Goal: Check status: Check status

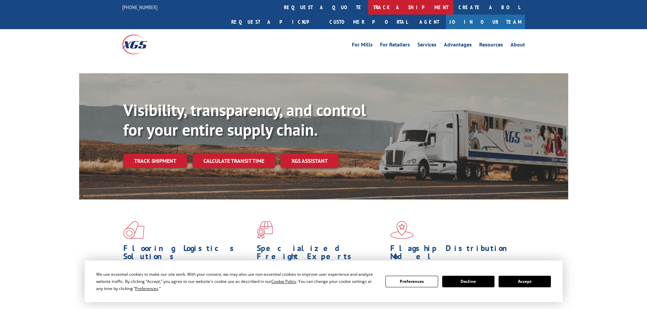
click at [368, 10] on link "track a shipment" at bounding box center [410, 7] width 85 height 15
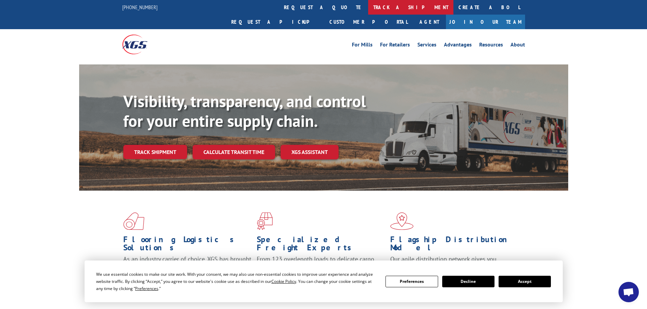
click at [368, 12] on link "track a shipment" at bounding box center [410, 7] width 85 height 15
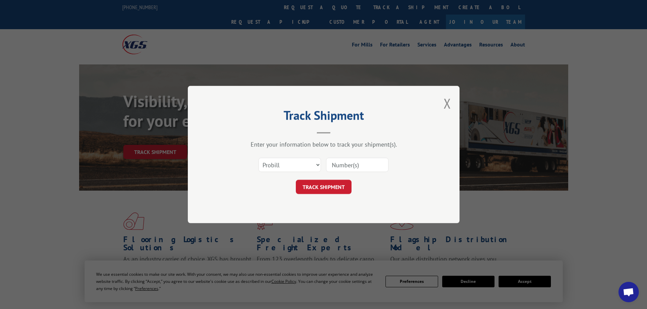
click at [349, 163] on input at bounding box center [357, 165] width 62 height 14
paste input "16755558"
type input "16755558"
click at [340, 186] on button "TRACK SHIPMENT" at bounding box center [324, 187] width 56 height 14
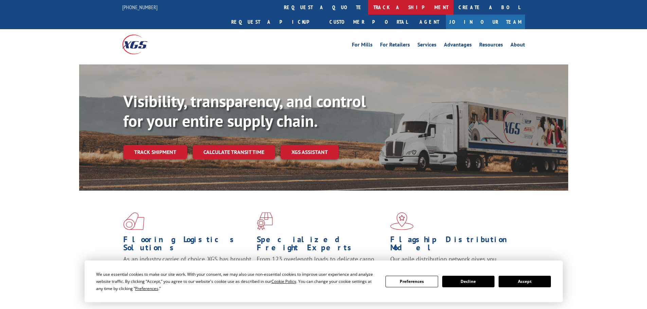
click at [368, 14] on link "track a shipment" at bounding box center [410, 7] width 85 height 15
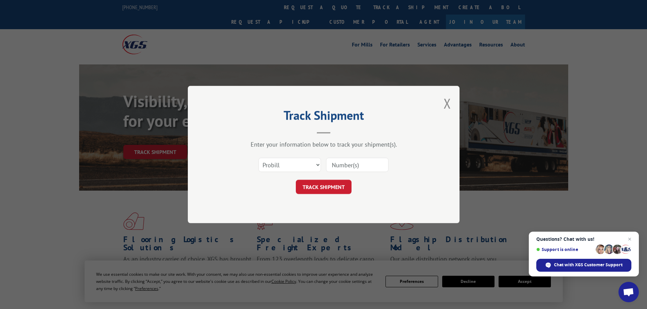
click at [351, 162] on input at bounding box center [357, 165] width 62 height 14
paste input "16755558"
type input "16755558"
click at [296, 180] on button "TRACK SHIPMENT" at bounding box center [324, 187] width 56 height 14
